Goal: Find specific page/section: Find specific page/section

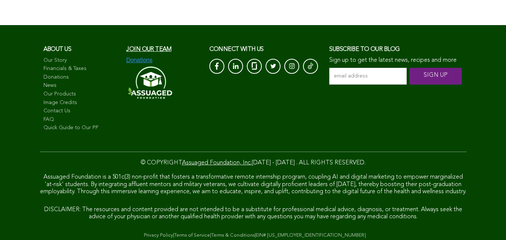
scroll to position [5206, 0]
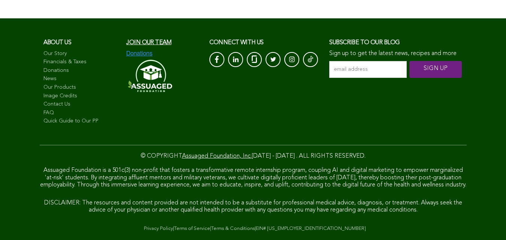
click at [46, 100] on link "Image Credits" at bounding box center [81, 95] width 76 height 7
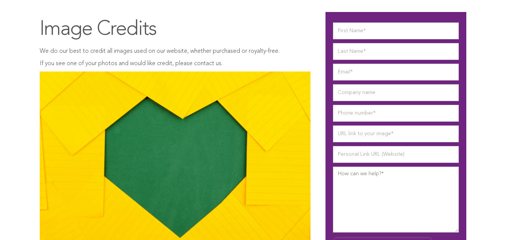
scroll to position [156, 0]
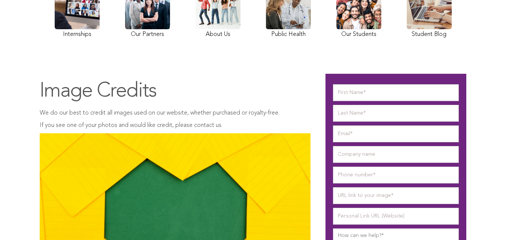
click at [55, 40] on link at bounding box center [77, 12] width 45 height 56
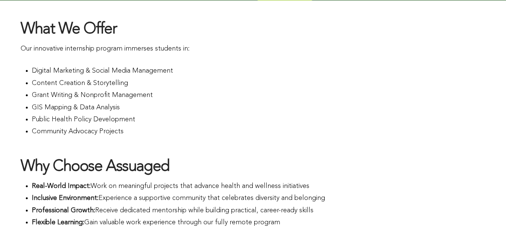
scroll to position [591, 0]
